Goal: Task Accomplishment & Management: Manage account settings

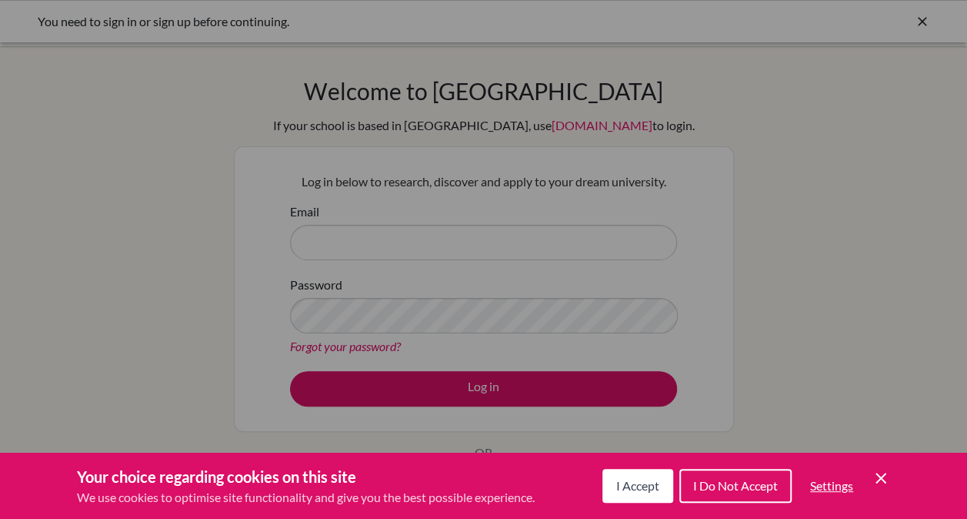
click at [348, 235] on div "Cookie Preferences" at bounding box center [483, 259] width 967 height 519
click at [871, 480] on div "I Accept I Do Not Accept Settings Cookie Control Close Icon" at bounding box center [747, 486] width 288 height 40
click at [887, 476] on icon "Cookie Control Close Icon" at bounding box center [881, 478] width 18 height 18
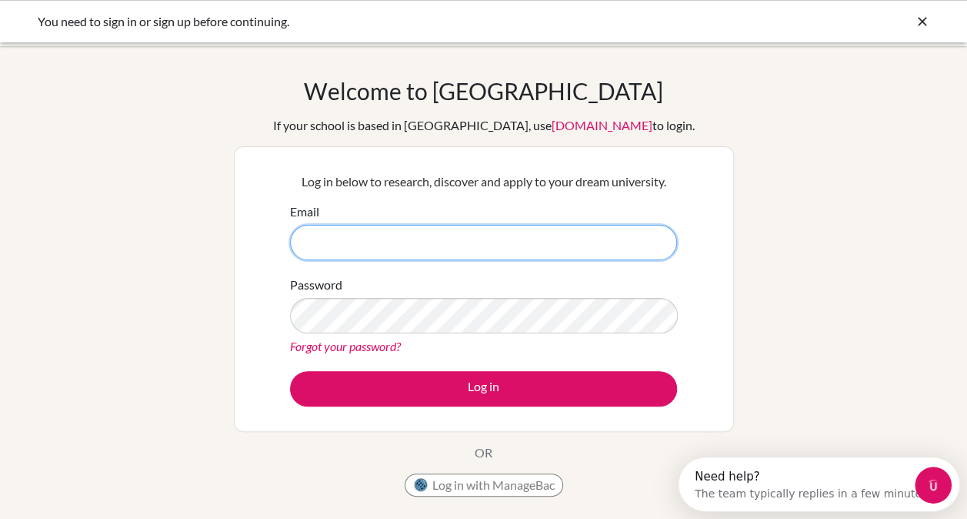
click at [517, 238] on input "Email" at bounding box center [483, 242] width 387 height 35
type input "[EMAIL_ADDRESS][DOMAIN_NAME]"
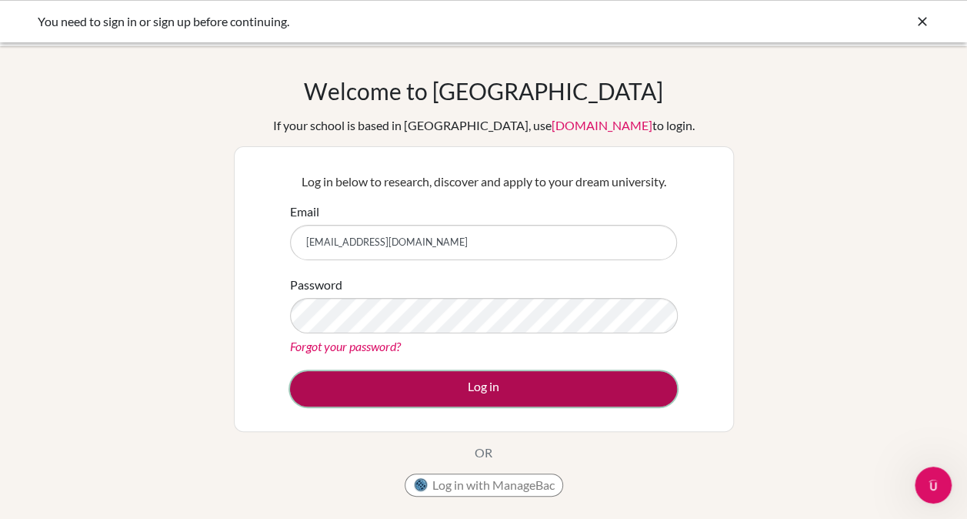
click at [504, 383] on button "Log in" at bounding box center [483, 388] width 387 height 35
click at [571, 393] on button "Log in" at bounding box center [483, 388] width 387 height 35
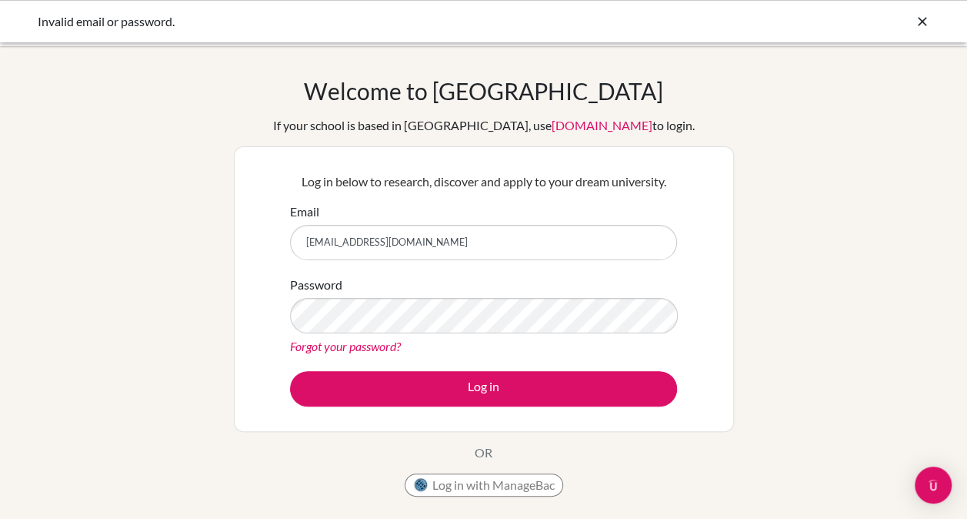
click at [586, 129] on link "[DOMAIN_NAME]" at bounding box center [602, 125] width 101 height 15
